Goal: Use online tool/utility

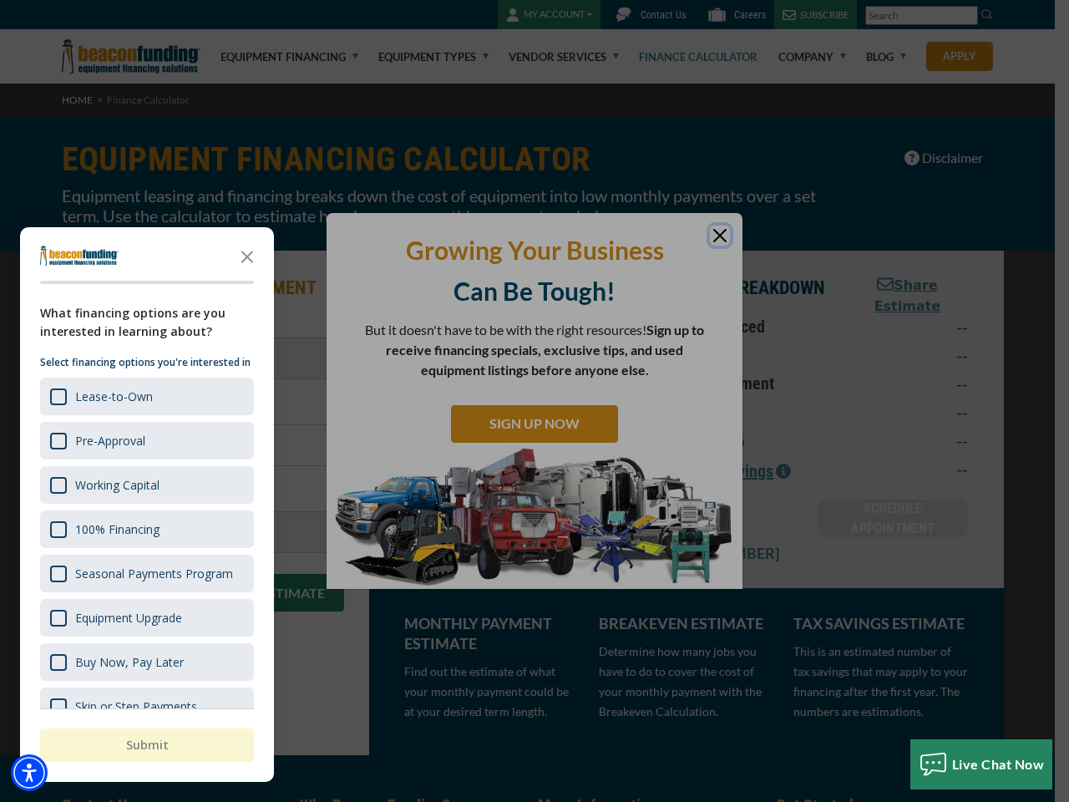
click at [534, 401] on div "button" at bounding box center [534, 401] width 1069 height 802
click at [29, 772] on img "Accessibility Menu" at bounding box center [29, 772] width 37 height 37
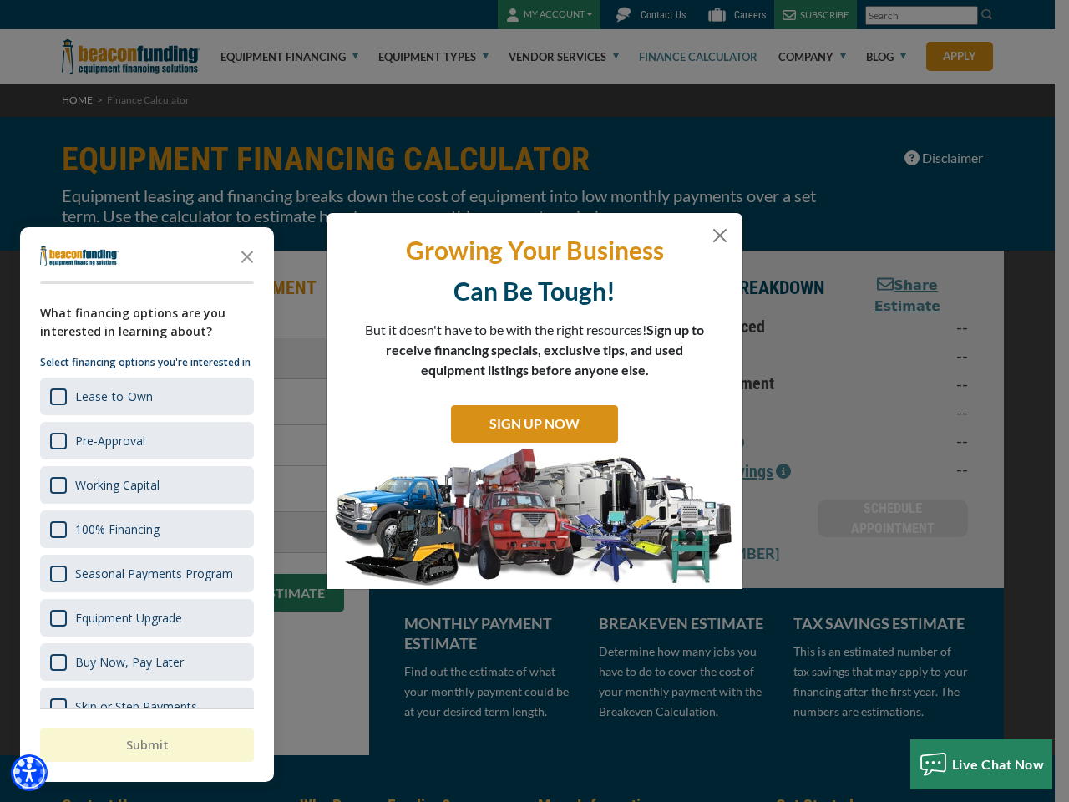
click at [534, 401] on body "Skip to main content Enable accessibility for low vision Open the accessibility…" at bounding box center [534, 401] width 1069 height 802
click at [247, 255] on body "Skip to main content Enable accessibility for low vision Open the accessibility…" at bounding box center [534, 401] width 1069 height 802
click at [145, 396] on body "Skip to main content Enable accessibility for low vision Open the accessibility…" at bounding box center [534, 401] width 1069 height 802
click at [145, 440] on body "Skip to main content Enable accessibility for low vision Open the accessibility…" at bounding box center [534, 401] width 1069 height 802
click at [145, 484] on body "Skip to main content Enable accessibility for low vision Open the accessibility…" at bounding box center [534, 401] width 1069 height 802
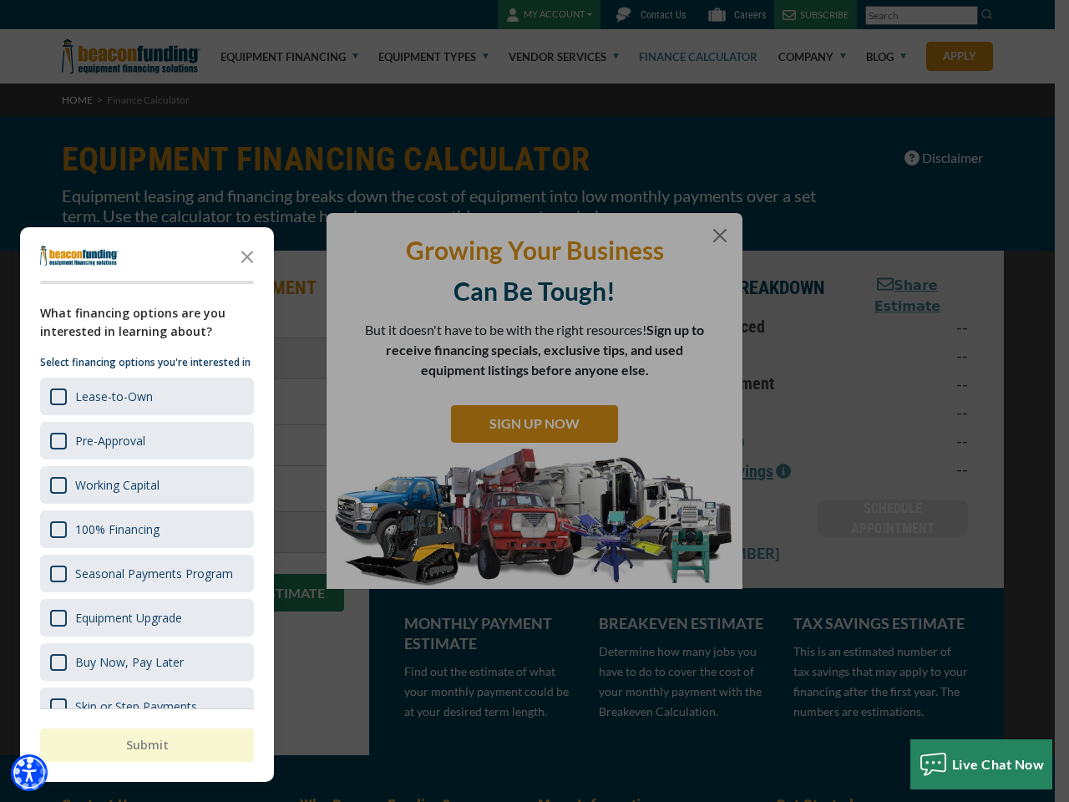
click at [145, 529] on body "Skip to main content Enable accessibility for low vision Open the accessibility…" at bounding box center [534, 401] width 1069 height 802
click at [145, 573] on body "Skip to main content Enable accessibility for low vision Open the accessibility…" at bounding box center [534, 401] width 1069 height 802
click at [145, 617] on body "Skip to main content Enable accessibility for low vision Open the accessibility…" at bounding box center [534, 401] width 1069 height 802
